Goal: Navigation & Orientation: Find specific page/section

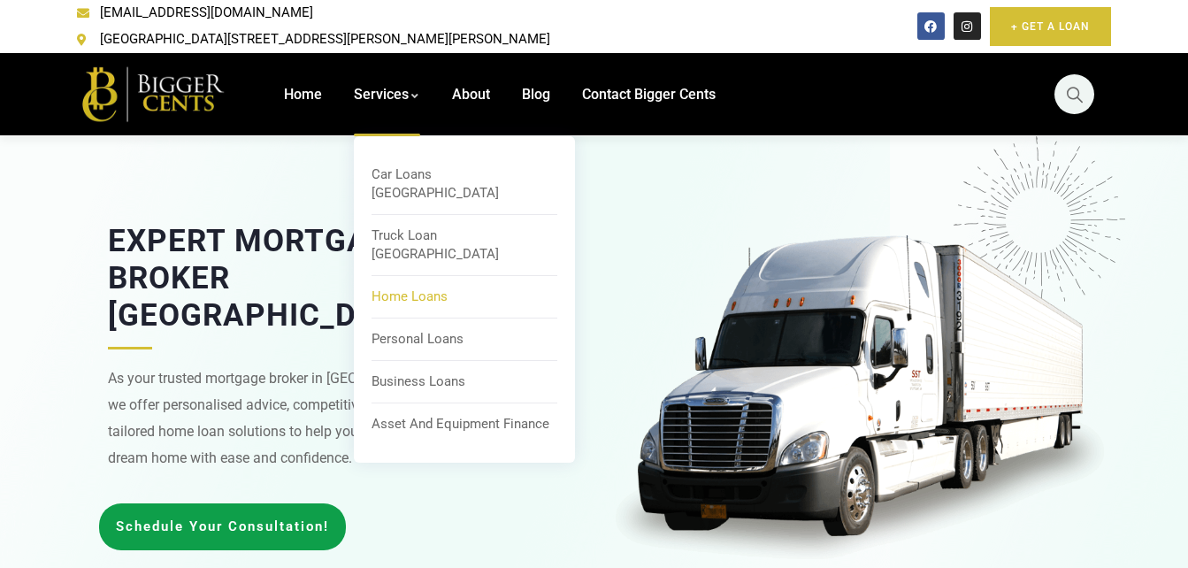
click at [399, 288] on span "Home Loans" at bounding box center [409, 296] width 76 height 16
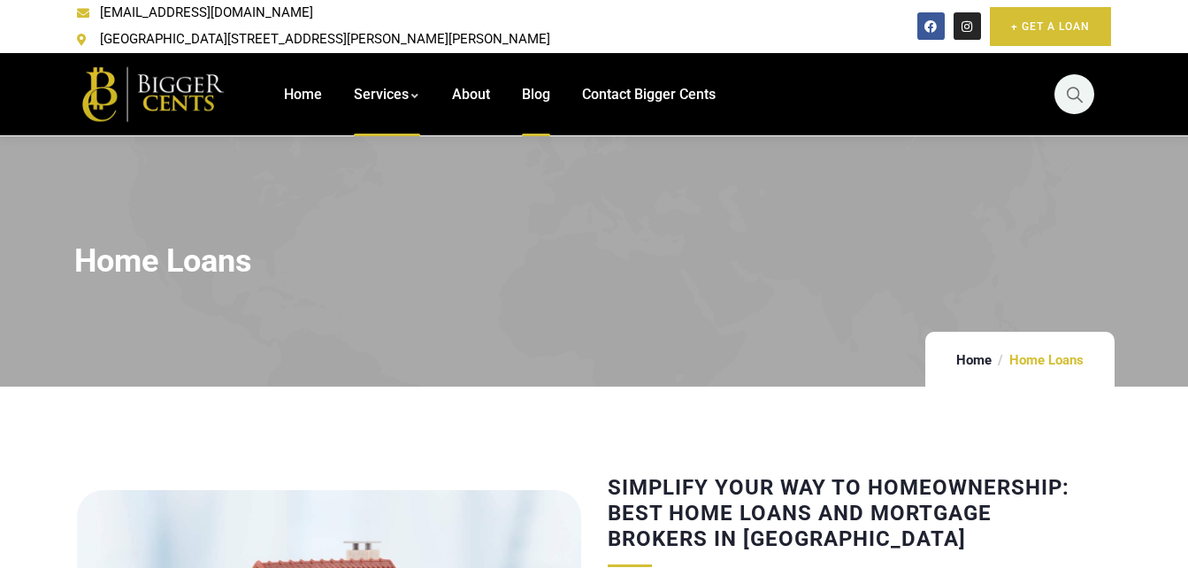
click at [541, 86] on span "Blog" at bounding box center [536, 94] width 28 height 17
